Goal: Task Accomplishment & Management: Manage account settings

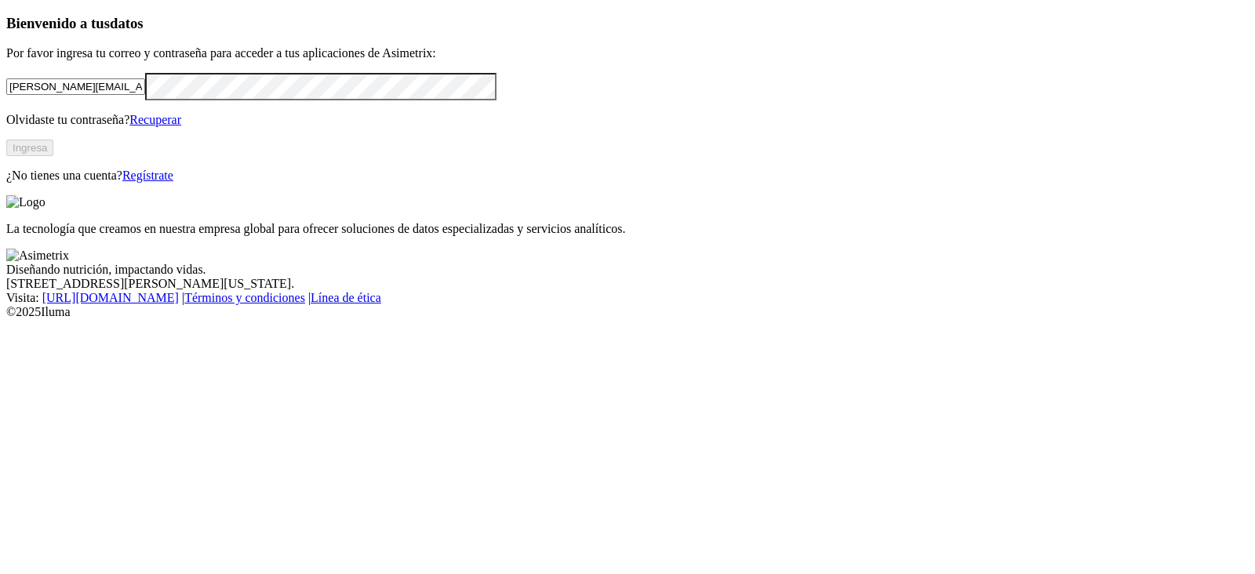
click at [145, 95] on input "[PERSON_NAME][EMAIL_ADDRESS][PERSON_NAME][DOMAIN_NAME]" at bounding box center [75, 86] width 139 height 16
type input "[PERSON_NAME][EMAIL_ADDRESS][DOMAIN_NAME]"
click at [145, 95] on input "[PERSON_NAME][EMAIL_ADDRESS][DOMAIN_NAME]" at bounding box center [75, 86] width 139 height 16
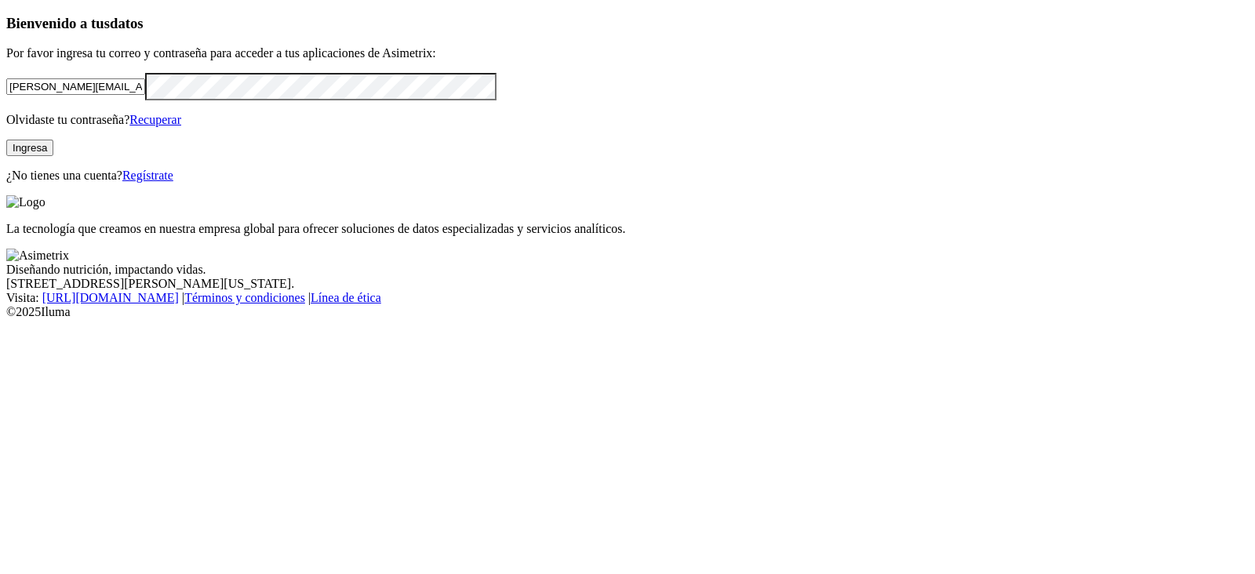
click at [145, 95] on input "[PERSON_NAME][EMAIL_ADDRESS][DOMAIN_NAME]" at bounding box center [75, 86] width 139 height 16
paste input "[EMAIL_ADDRESS][DOMAIN_NAME]"
type input "[EMAIL_ADDRESS][DOMAIN_NAME]"
click at [6, 183] on div "Bienvenido a tus datos Por favor ingresa tu correo y contraseña para acceder a …" at bounding box center [627, 99] width 1243 height 168
click input "submit" at bounding box center [0, 0] width 0 height 0
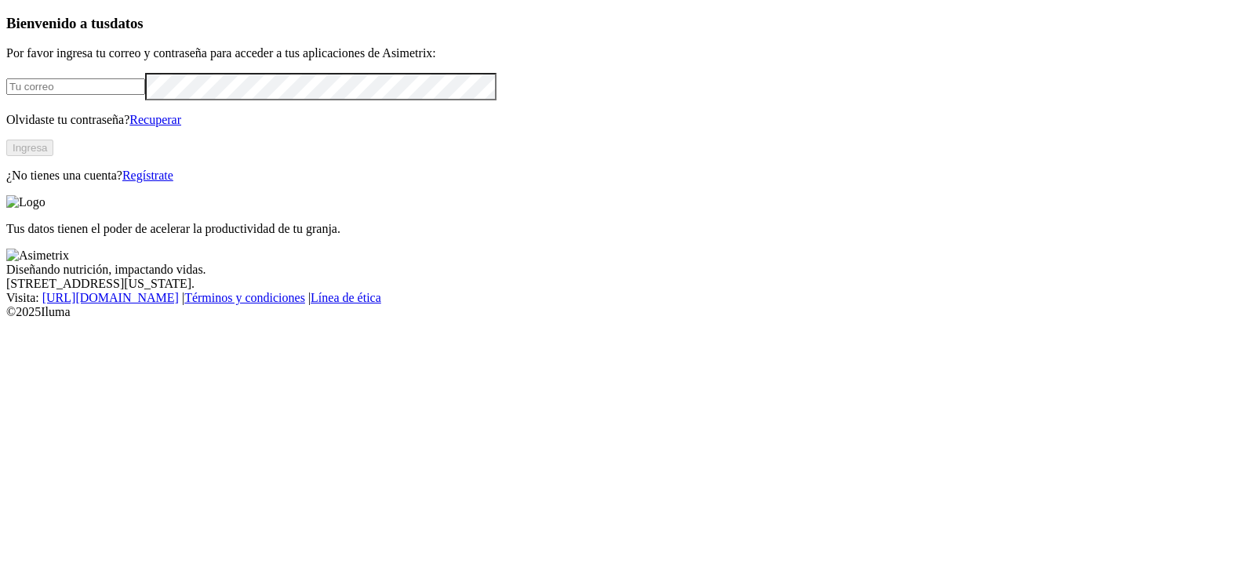
type input "[PERSON_NAME][EMAIL_ADDRESS][PERSON_NAME][DOMAIN_NAME]"
click at [53, 156] on button "Ingresa" at bounding box center [29, 148] width 47 height 16
